Goal: Find specific page/section: Find specific page/section

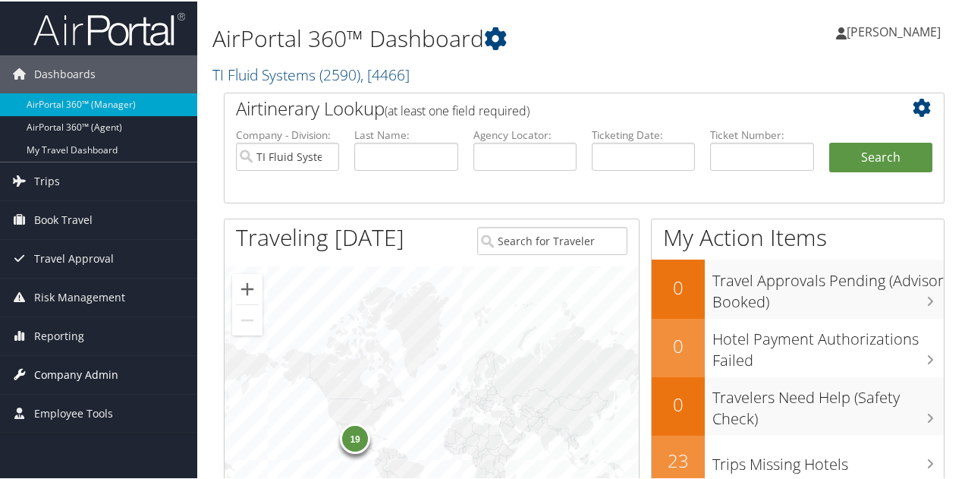
click at [61, 365] on span "Company Admin" at bounding box center [76, 373] width 84 height 38
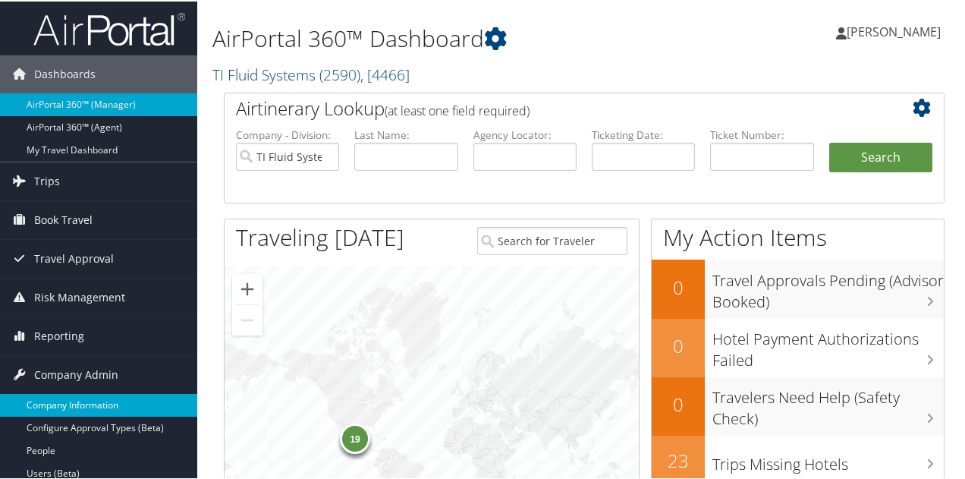
drag, startPoint x: 76, startPoint y: 390, endPoint x: 71, endPoint y: 397, distance: 8.2
click at [76, 392] on link "Company Information" at bounding box center [98, 403] width 197 height 23
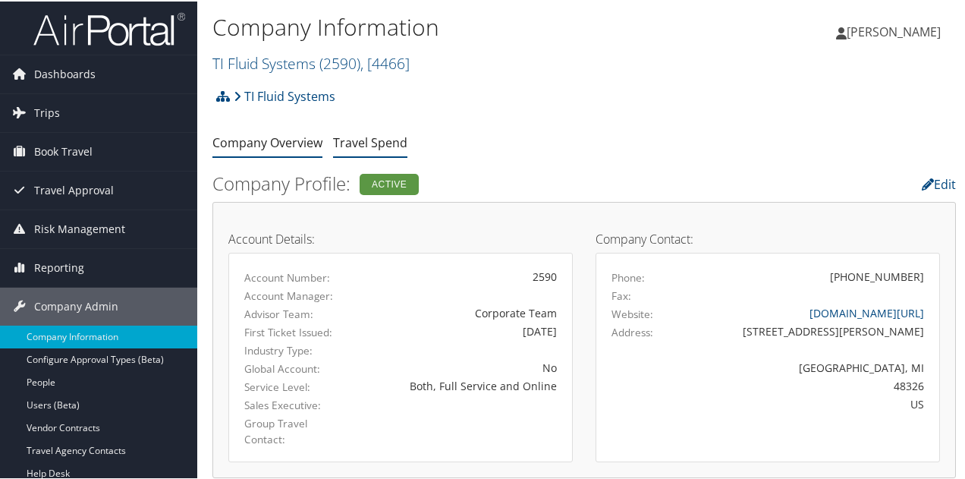
click at [363, 145] on link "Travel Spend" at bounding box center [370, 141] width 74 height 17
